Goal: Information Seeking & Learning: Find specific fact

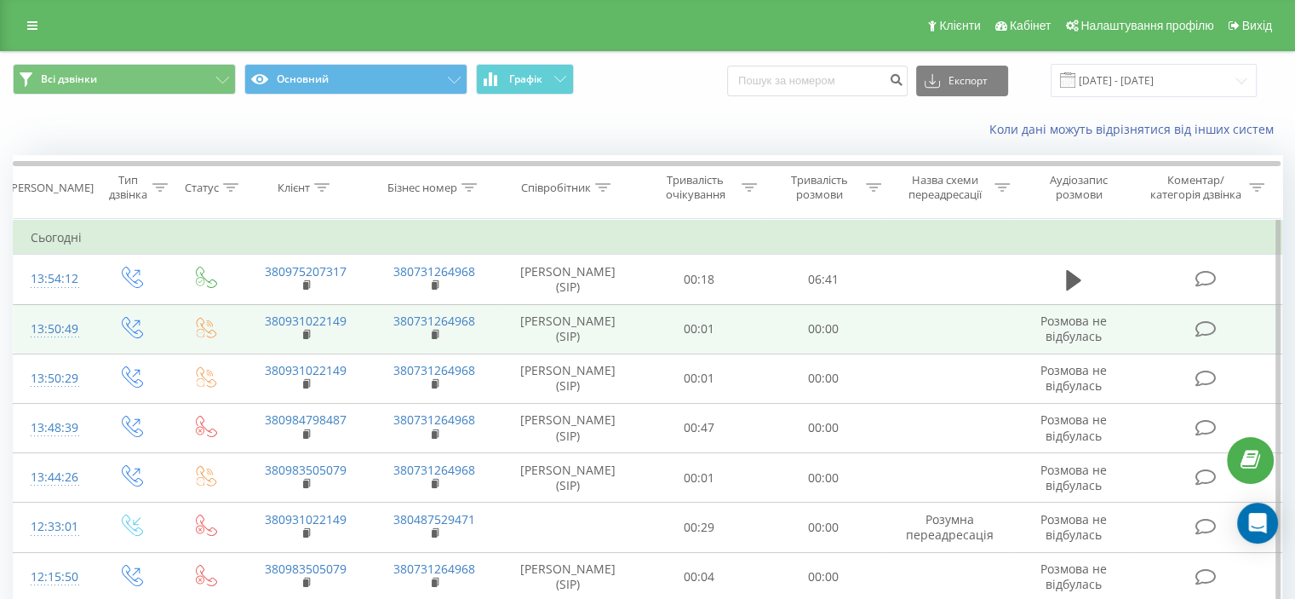
scroll to position [993, 0]
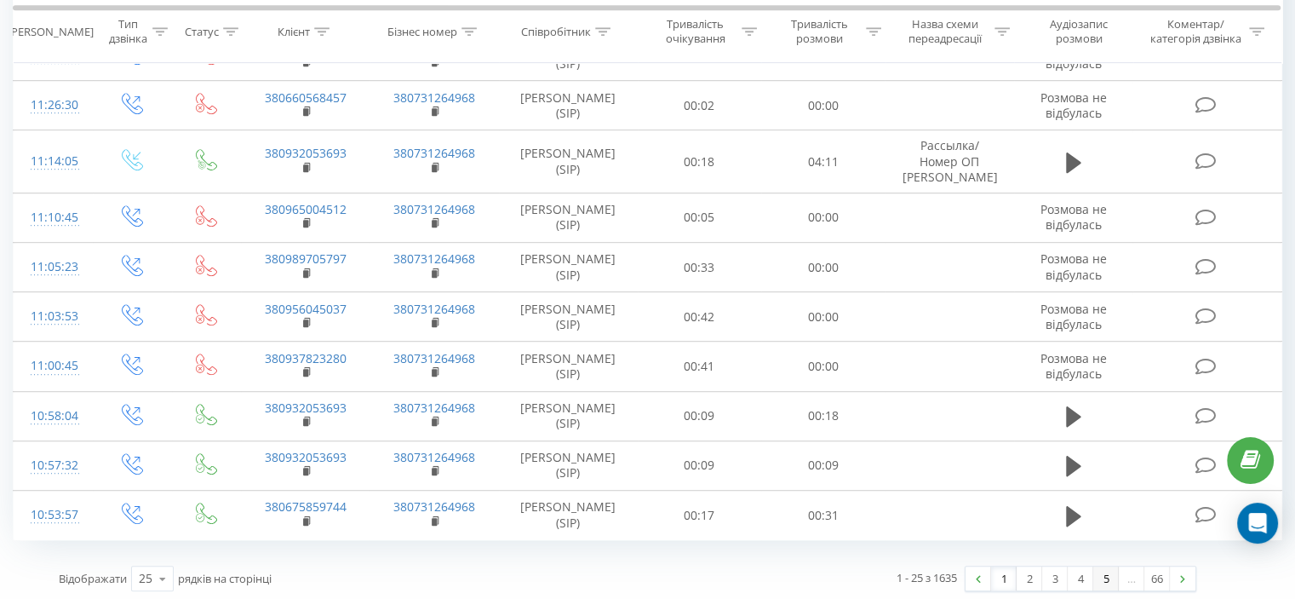
click at [1099, 569] on link "5" at bounding box center [1106, 578] width 26 height 24
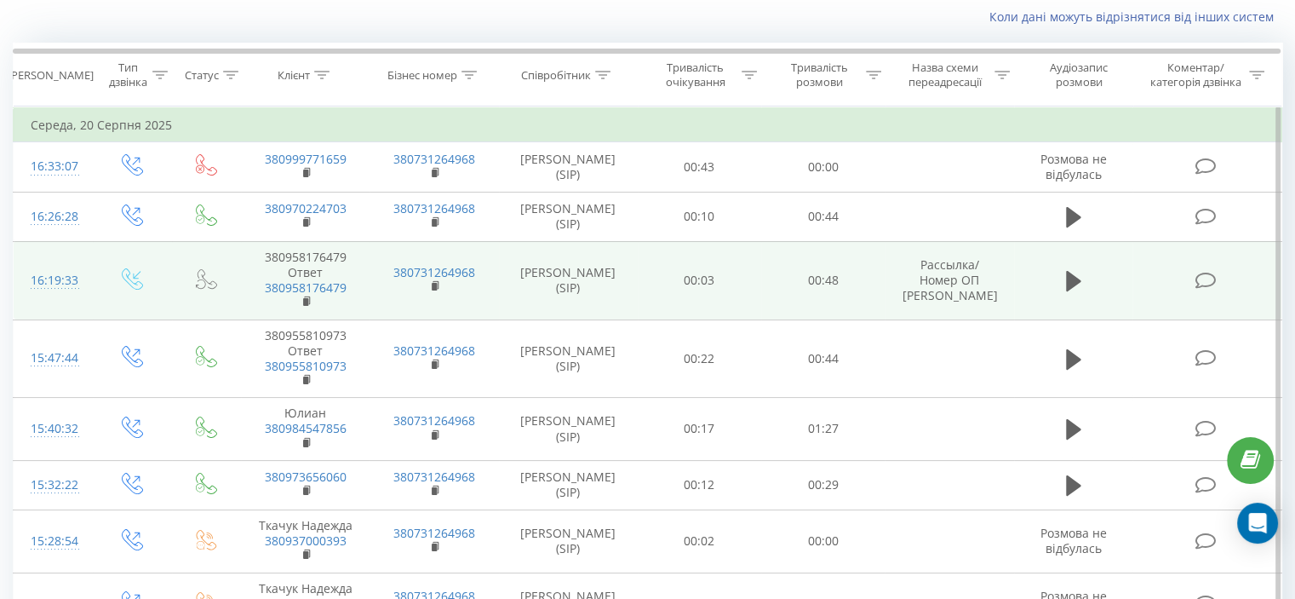
scroll to position [1178, 0]
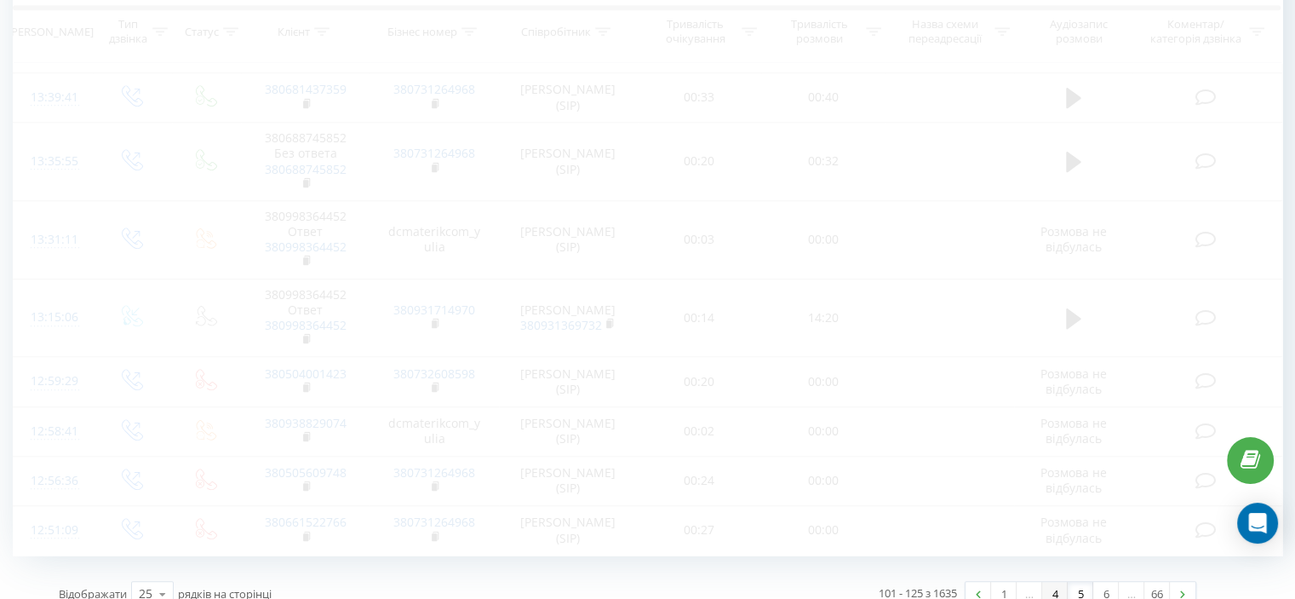
click at [1053, 582] on link "4" at bounding box center [1055, 594] width 26 height 24
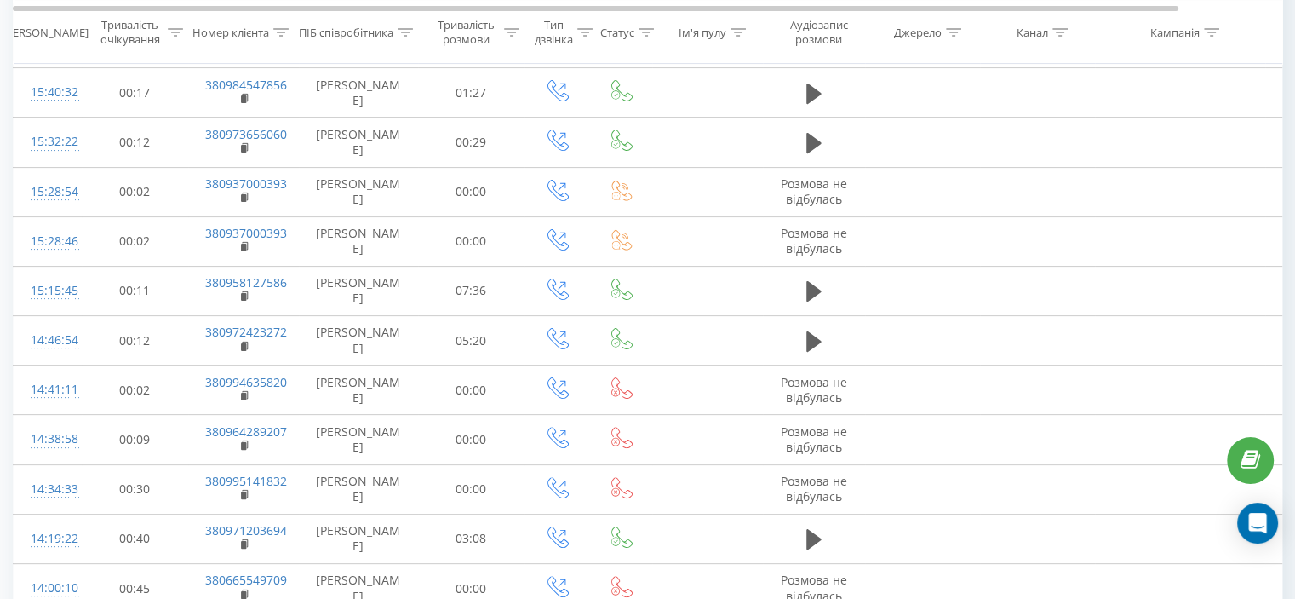
scroll to position [954, 0]
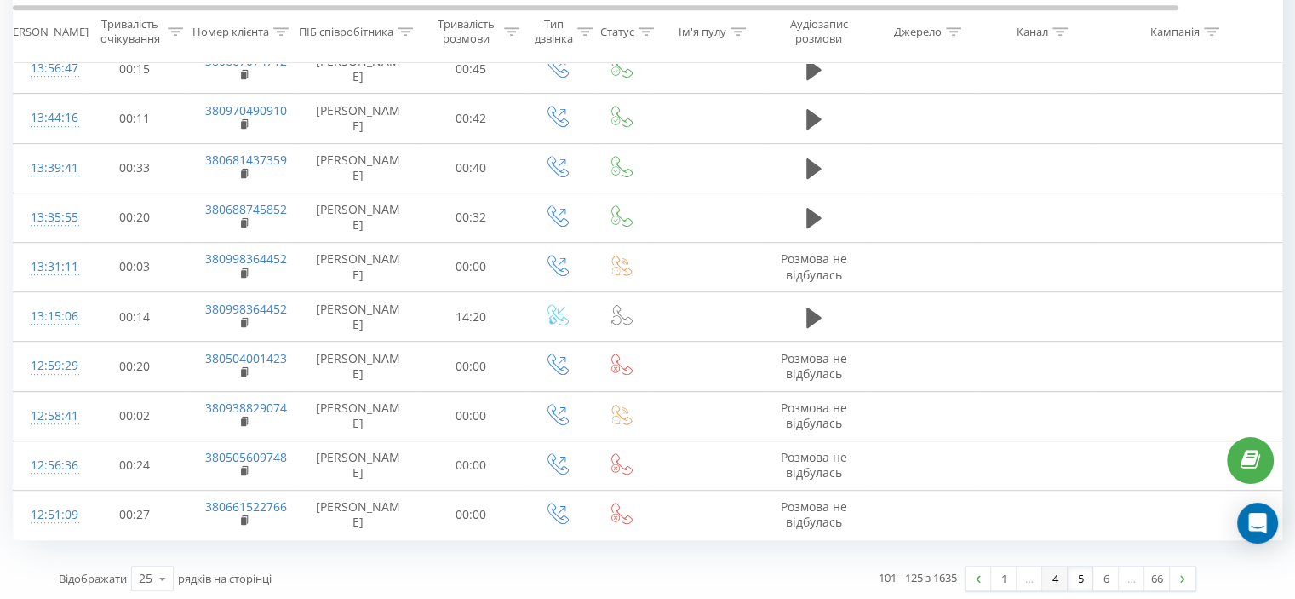
click at [1059, 571] on link "4" at bounding box center [1055, 578] width 26 height 24
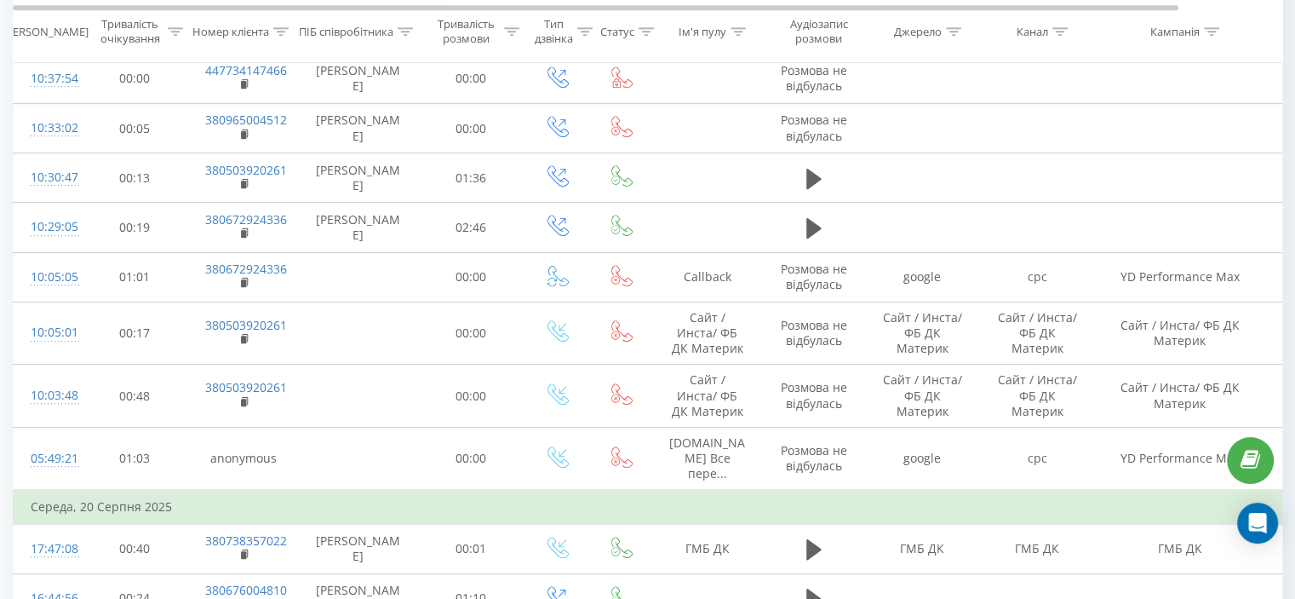
scroll to position [845, 0]
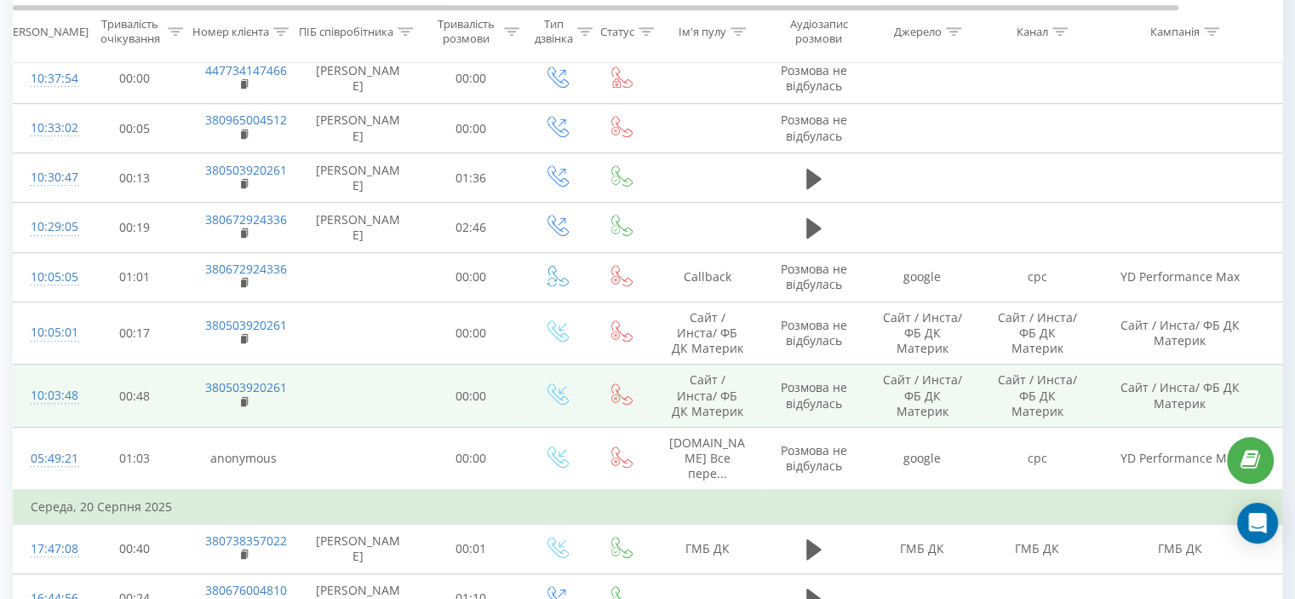
drag, startPoint x: 364, startPoint y: 274, endPoint x: 357, endPoint y: 365, distance: 91.4
click at [357, 365] on tbody "Вчора 11:22:21 00:17 380931270929 [PERSON_NAME] 00:00 [PERSON_NAME] не відбулас…" at bounding box center [704, 49] width 1380 height 1346
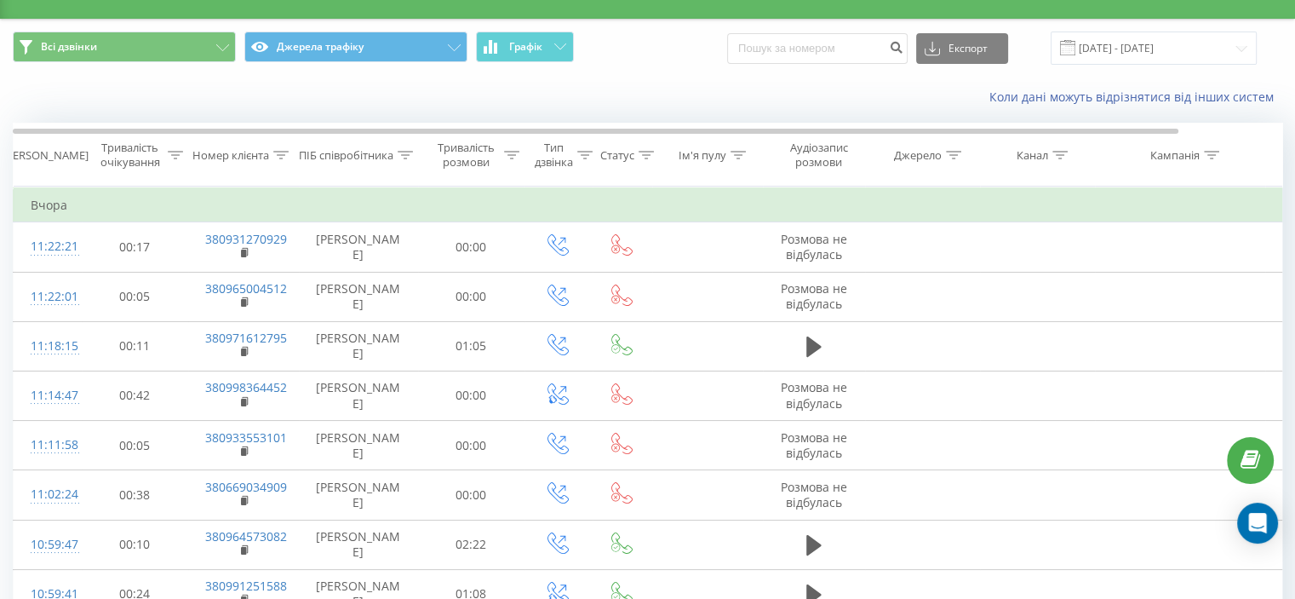
scroll to position [0, 0]
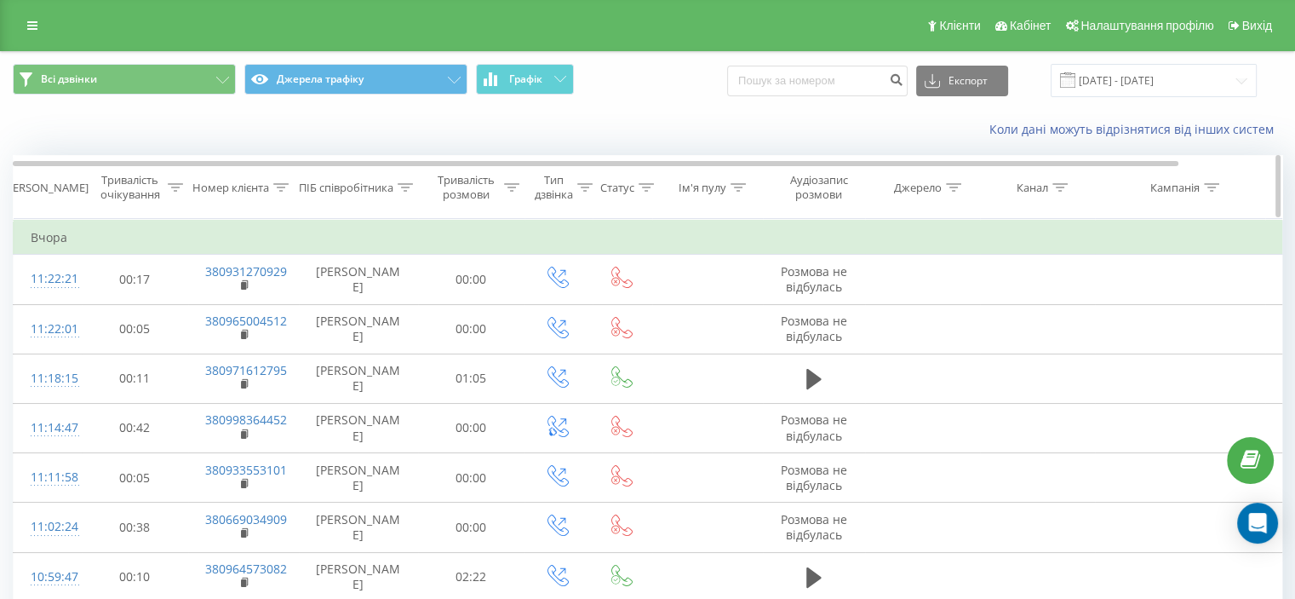
click at [283, 187] on icon at bounding box center [280, 187] width 15 height 9
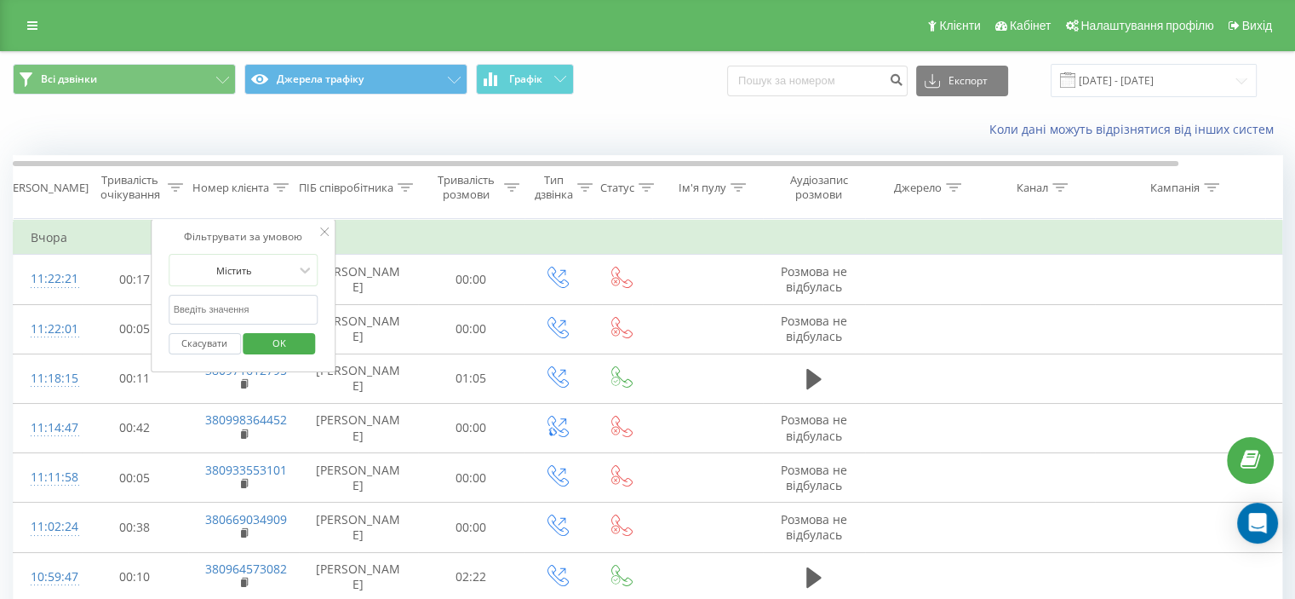
click at [261, 312] on input "text" at bounding box center [244, 310] width 150 height 30
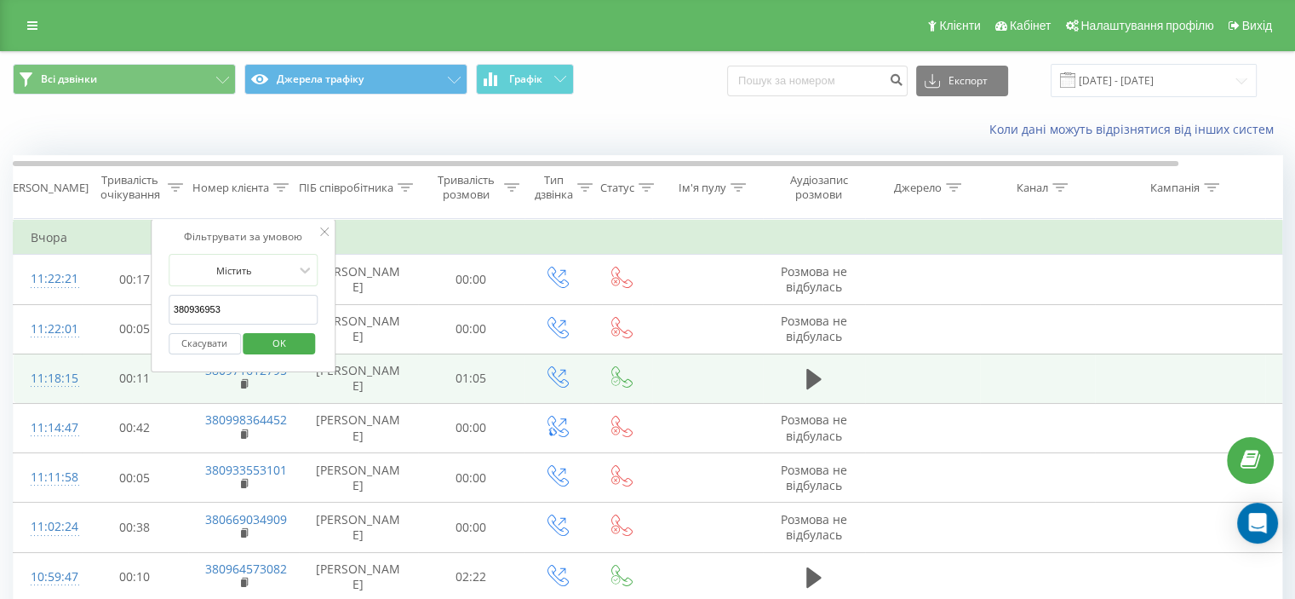
type input "3809369539"
click button "OK" at bounding box center [280, 343] width 72 height 21
